Goal: Register for event/course

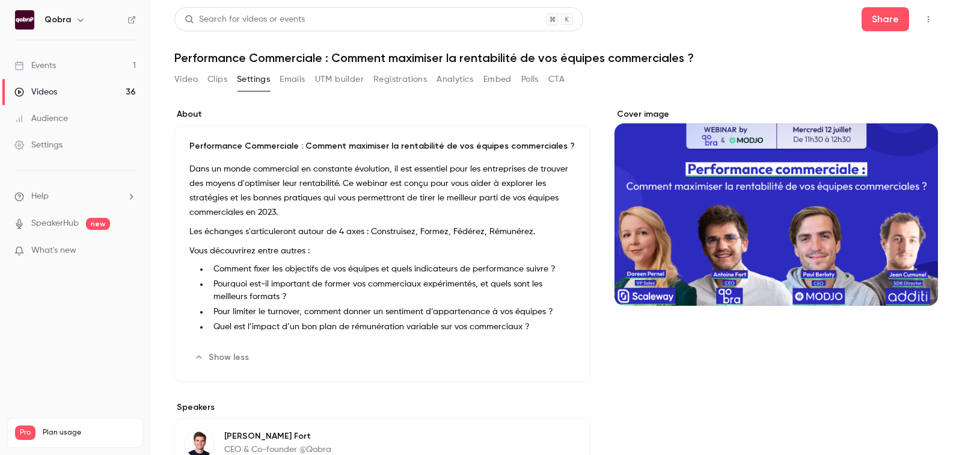
scroll to position [67, 0]
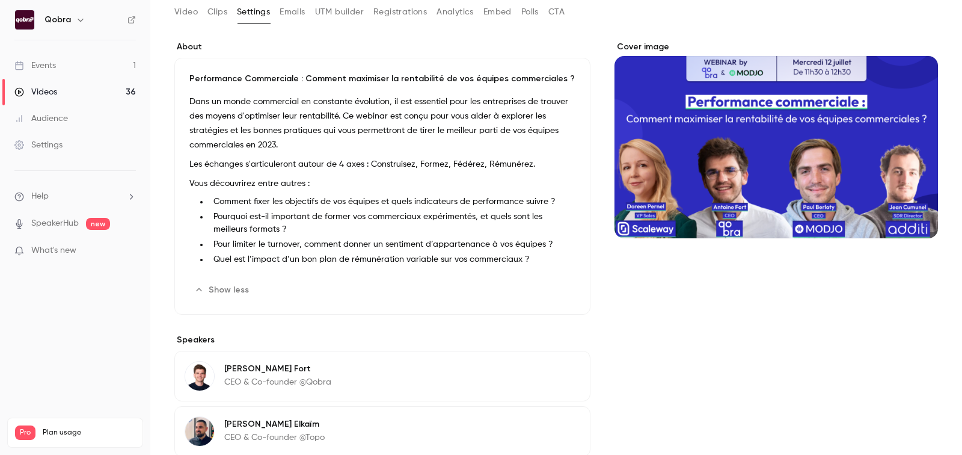
click at [112, 66] on link "Events 1" at bounding box center [75, 65] width 150 height 26
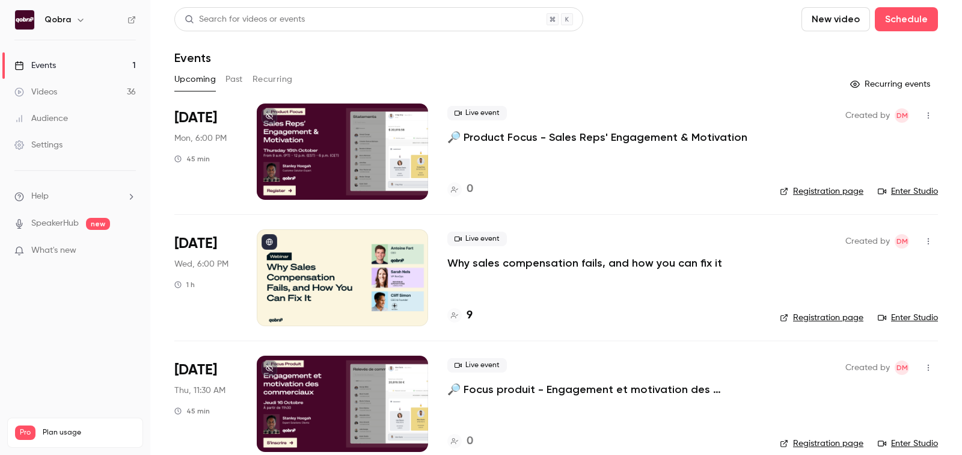
scroll to position [17, 0]
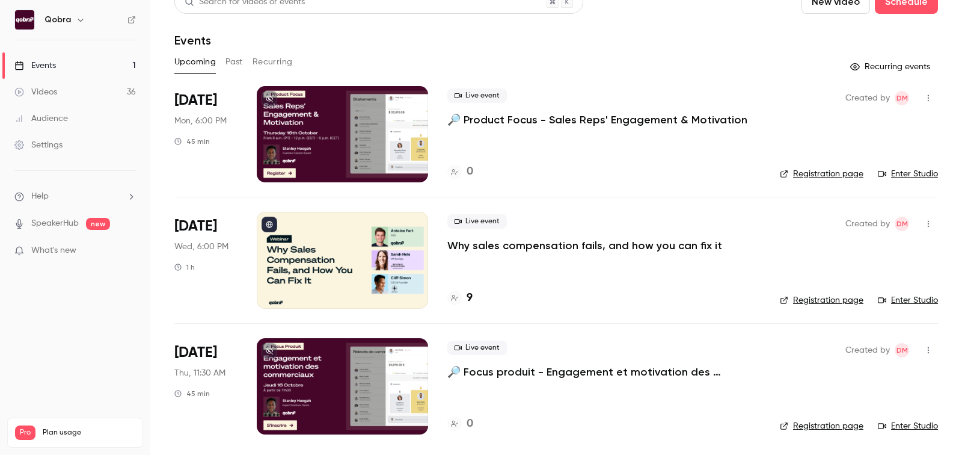
click at [487, 346] on span "Live event" at bounding box center [478, 347] width 60 height 14
click at [523, 346] on div "Live event 🔎 Focus produit - Engagement et motivation des commerciaux" at bounding box center [604, 359] width 313 height 38
click at [195, 100] on span "[DATE]" at bounding box center [195, 100] width 43 height 19
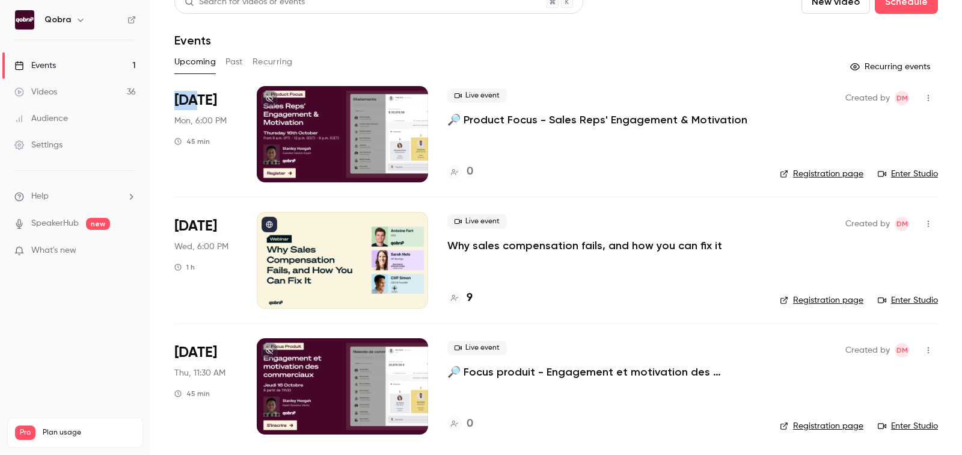
click at [195, 100] on span "[DATE]" at bounding box center [195, 100] width 43 height 19
click at [202, 118] on span "Mon, 6:00 PM" at bounding box center [200, 121] width 52 height 12
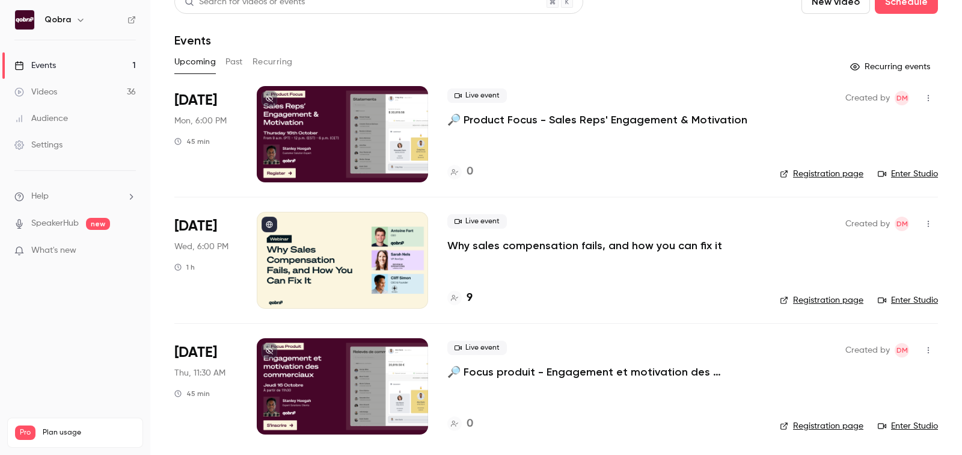
click at [199, 134] on div "[DATE] Mon, 6:00 PM 45 min" at bounding box center [205, 134] width 63 height 96
click at [197, 139] on div "45 min" at bounding box center [191, 142] width 35 height 10
click at [210, 120] on span "Mon, 6:00 PM" at bounding box center [200, 121] width 52 height 12
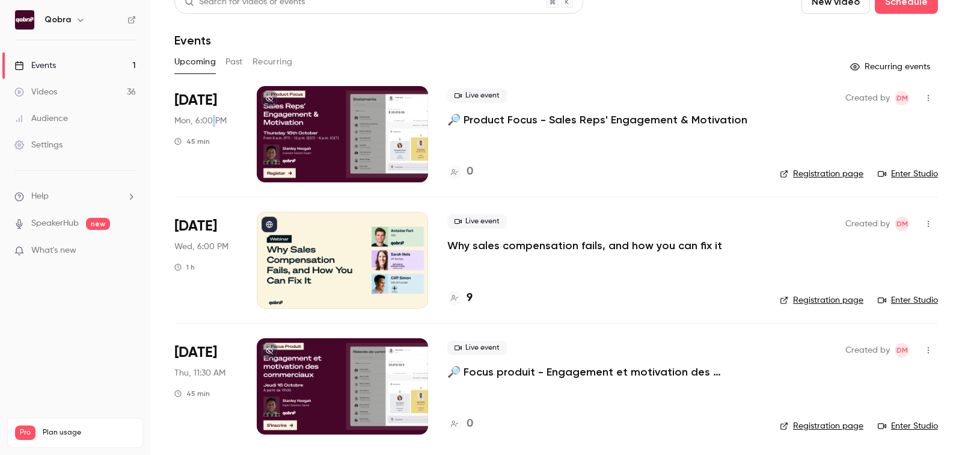
click at [210, 120] on span "Mon, 6:00 PM" at bounding box center [200, 121] width 52 height 12
